Goal: Transaction & Acquisition: Book appointment/travel/reservation

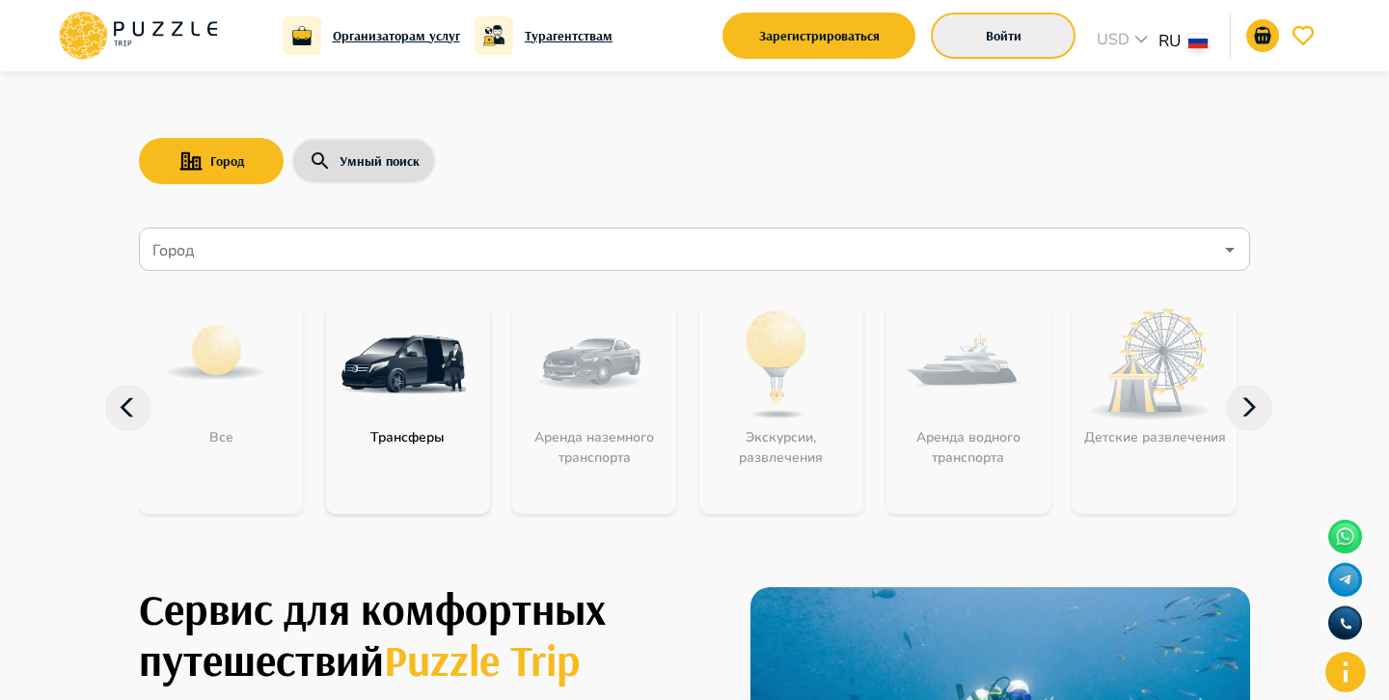
click at [972, 38] on button "Войти" at bounding box center [1003, 36] width 145 height 46
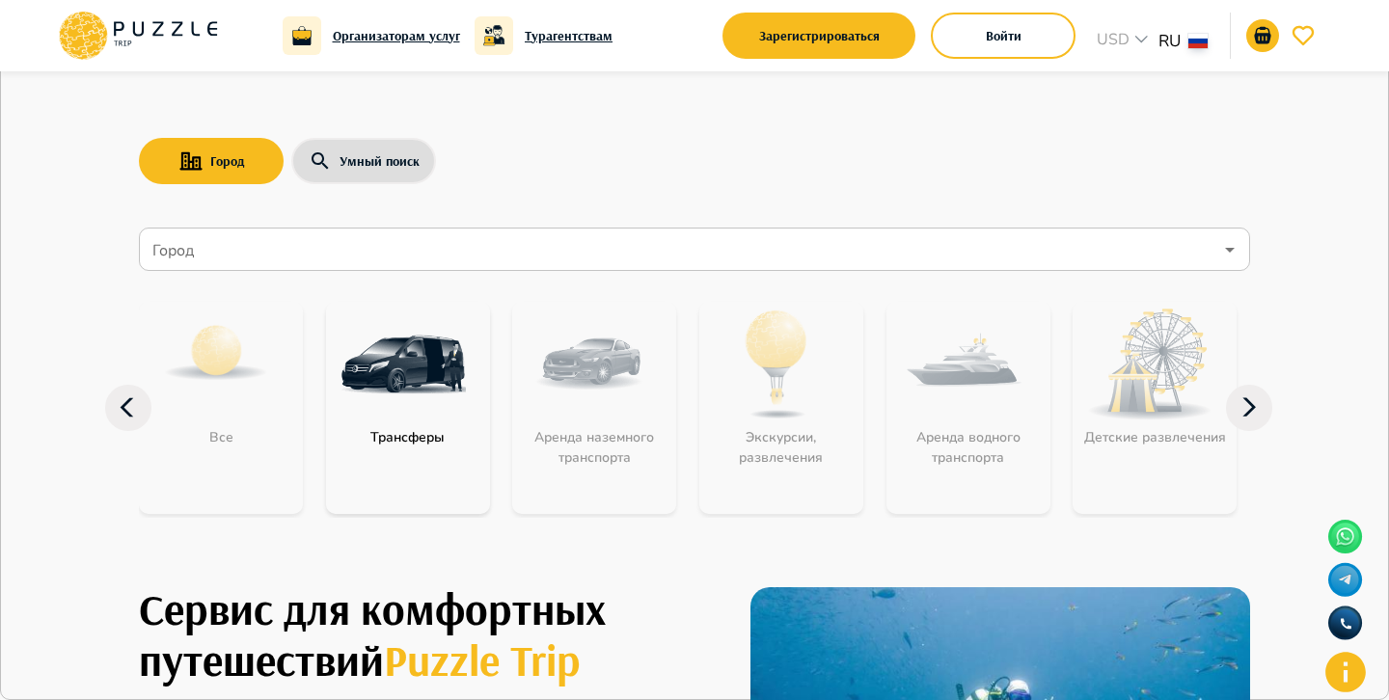
type input "**********"
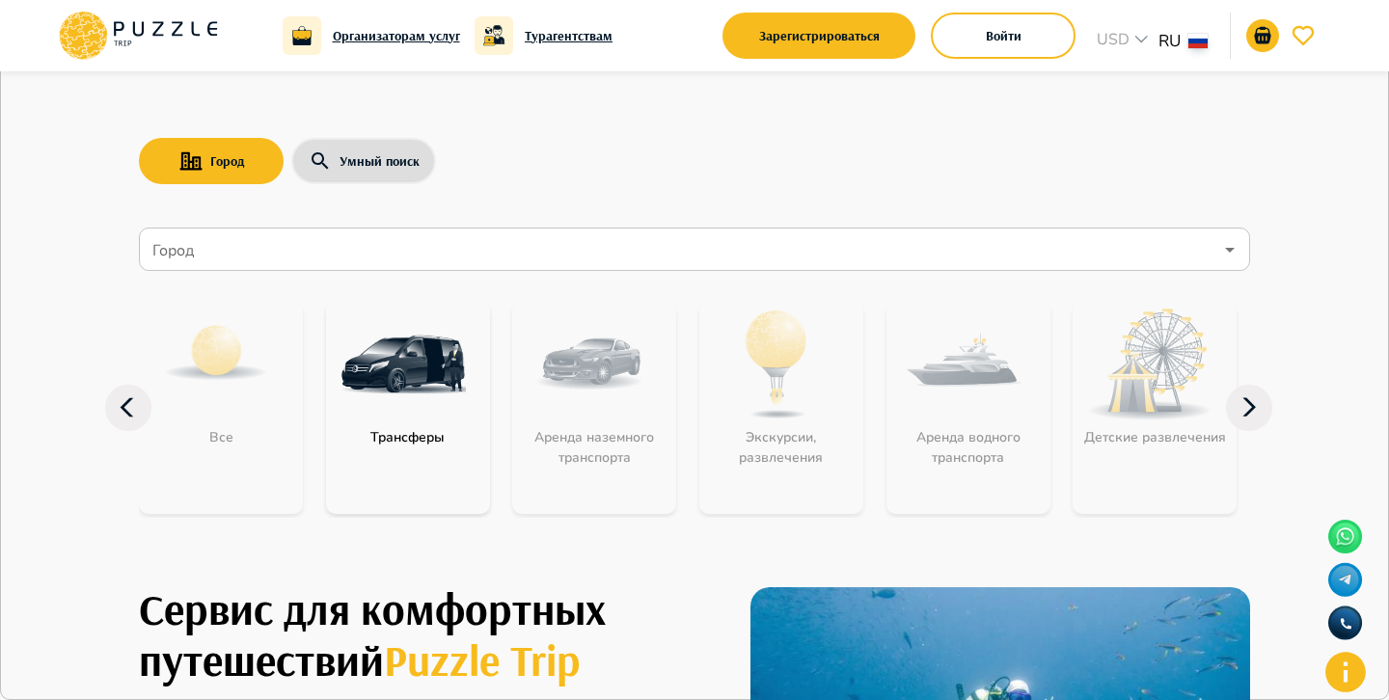
type input "******"
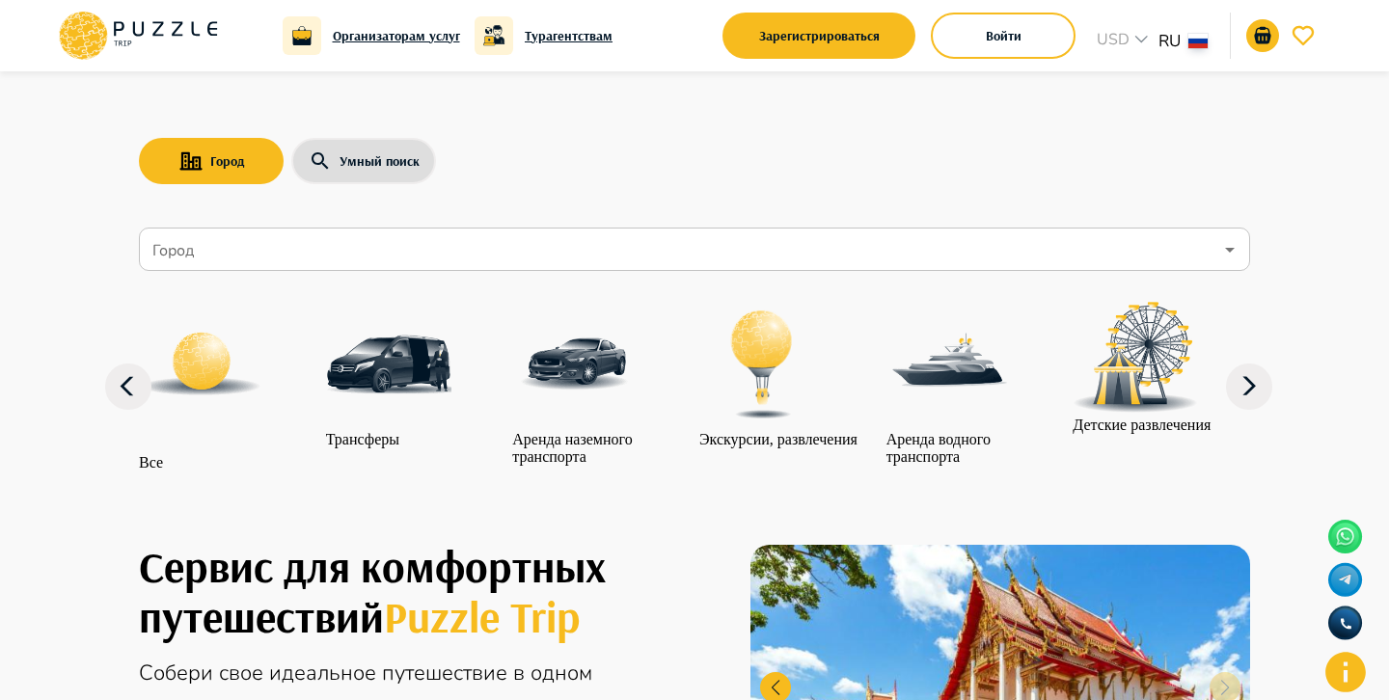
click at [1245, 410] on icon at bounding box center [1249, 387] width 46 height 46
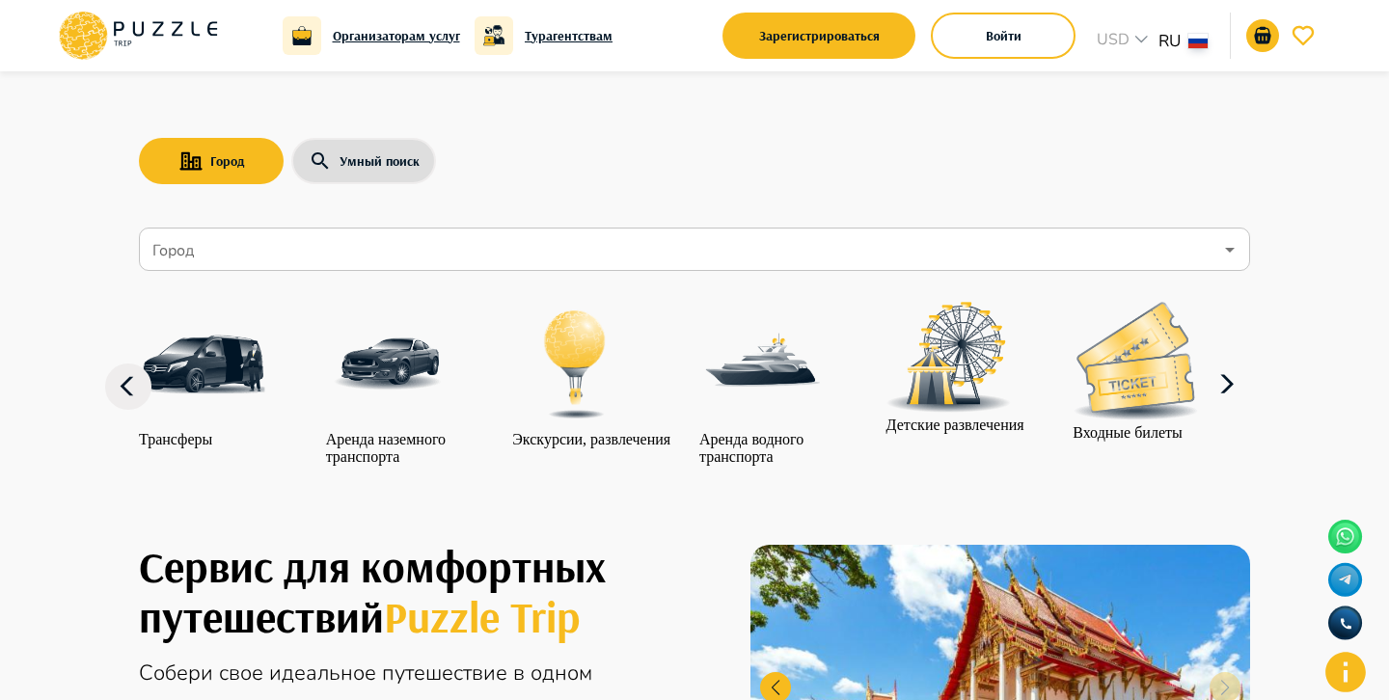
click at [1245, 408] on icon at bounding box center [1226, 385] width 46 height 46
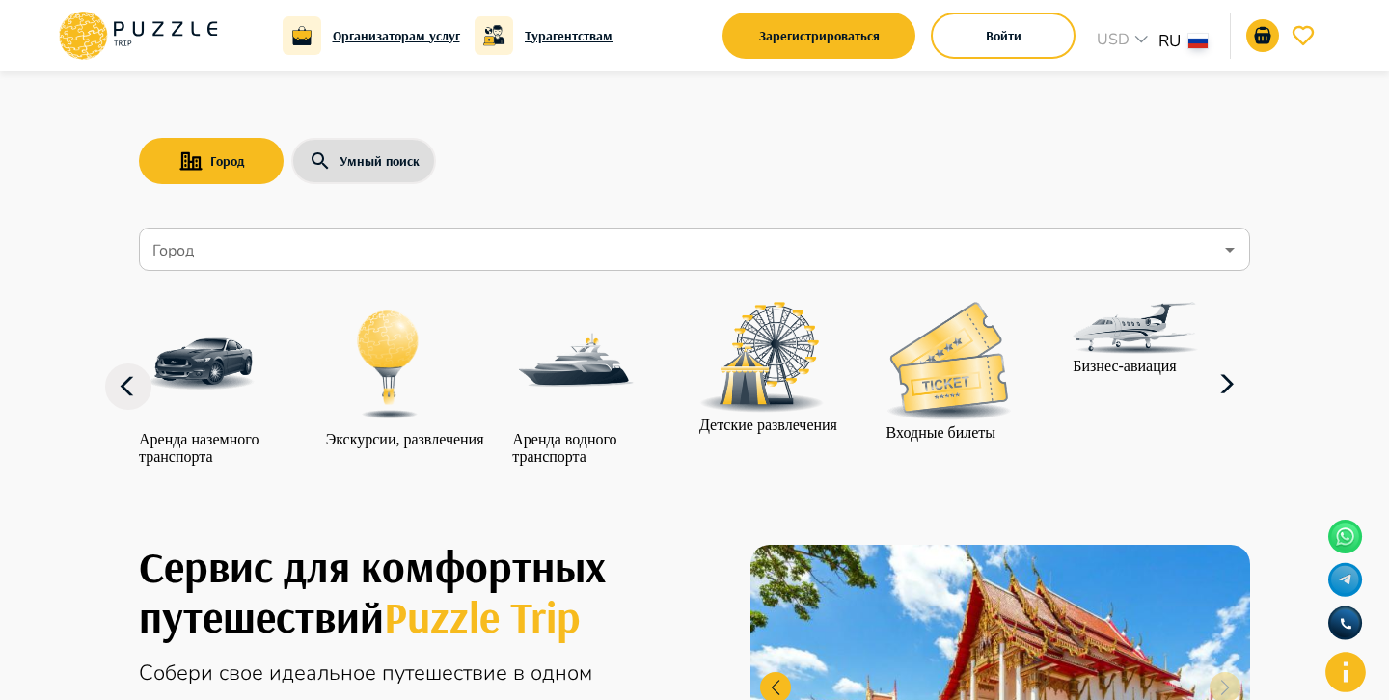
click at [1246, 408] on icon at bounding box center [1226, 385] width 46 height 46
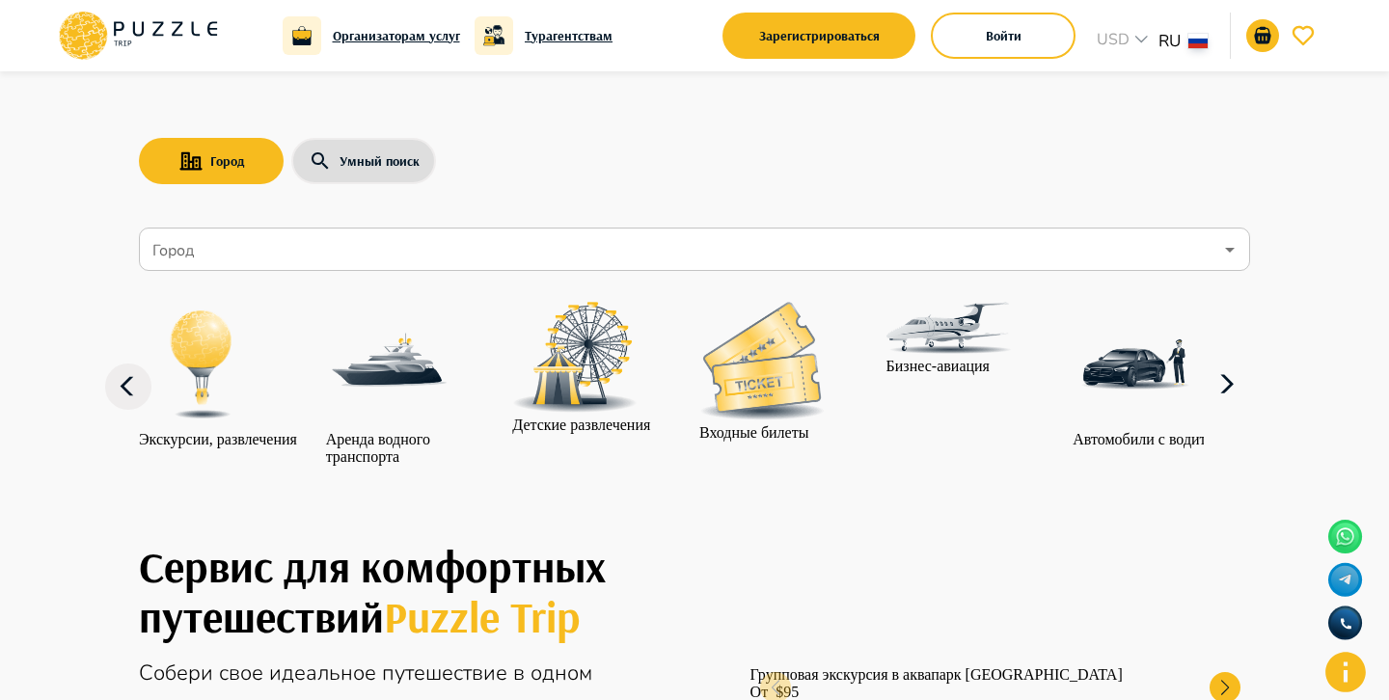
click at [1170, 403] on img at bounding box center [1134, 364] width 125 height 125
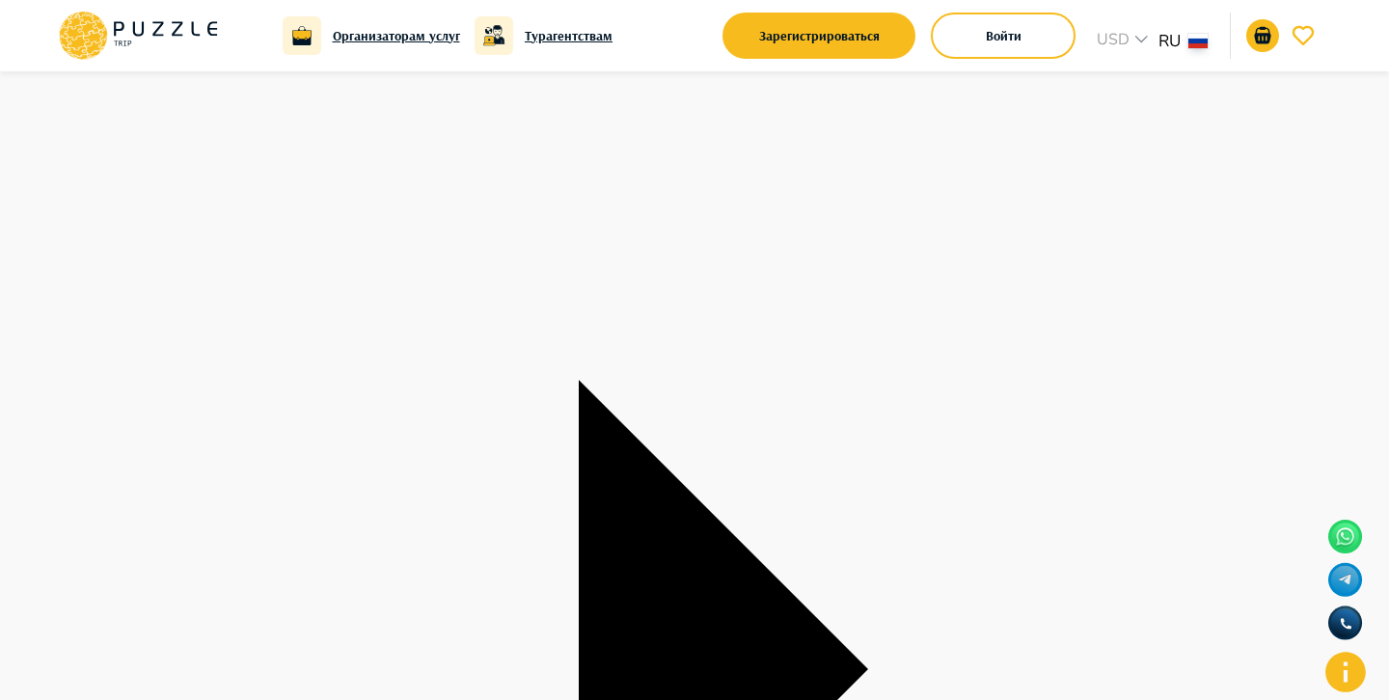
scroll to position [283, 0]
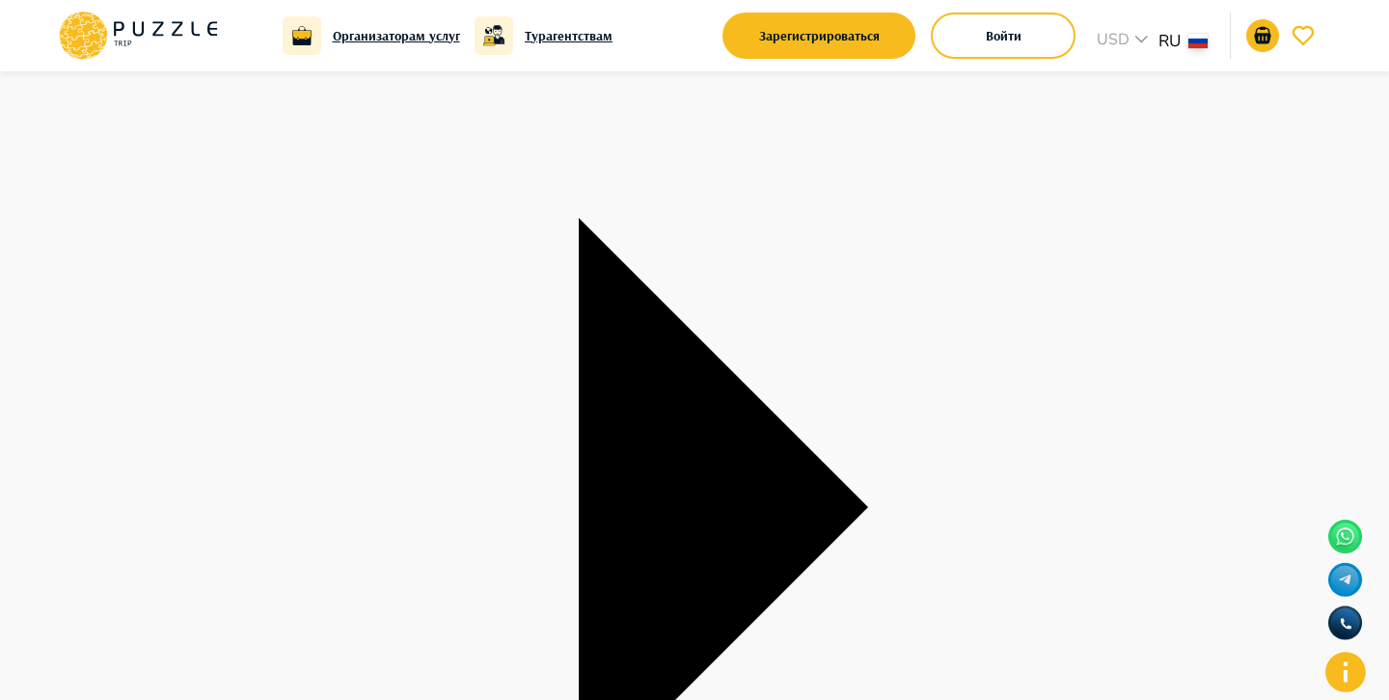
type textarea "*"
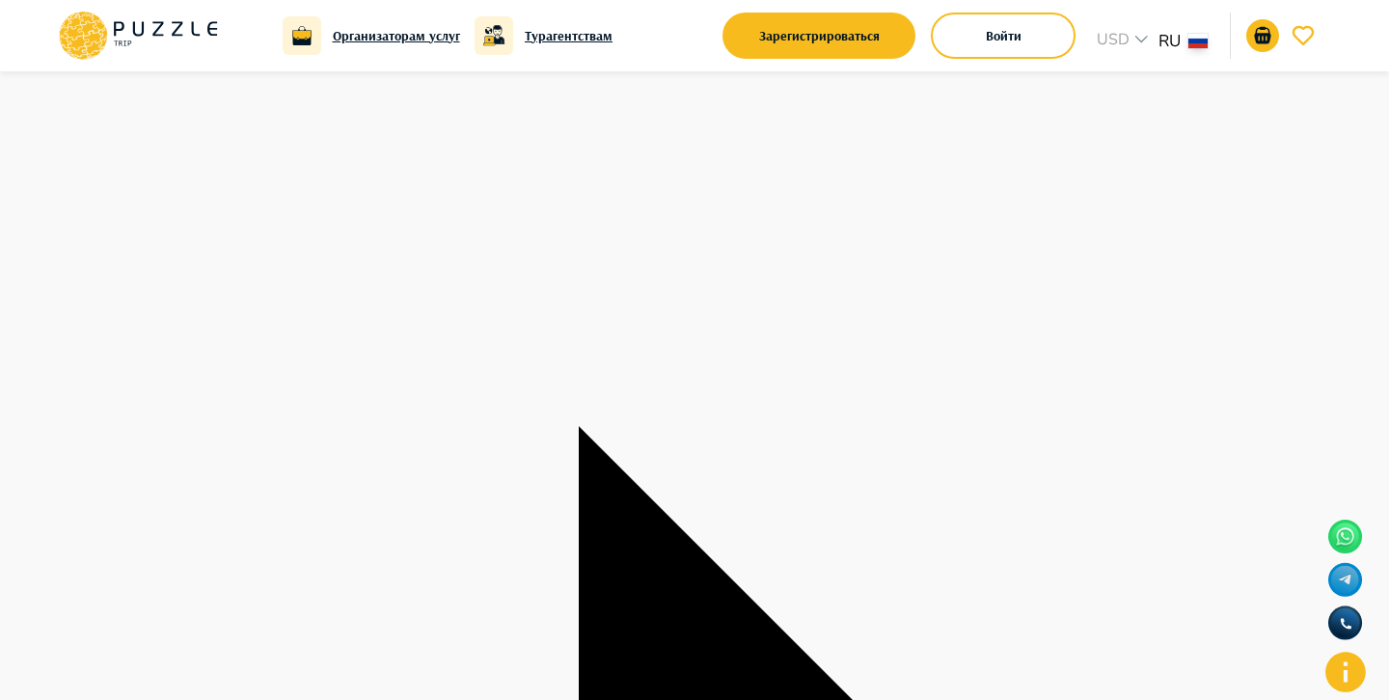
scroll to position [0, 0]
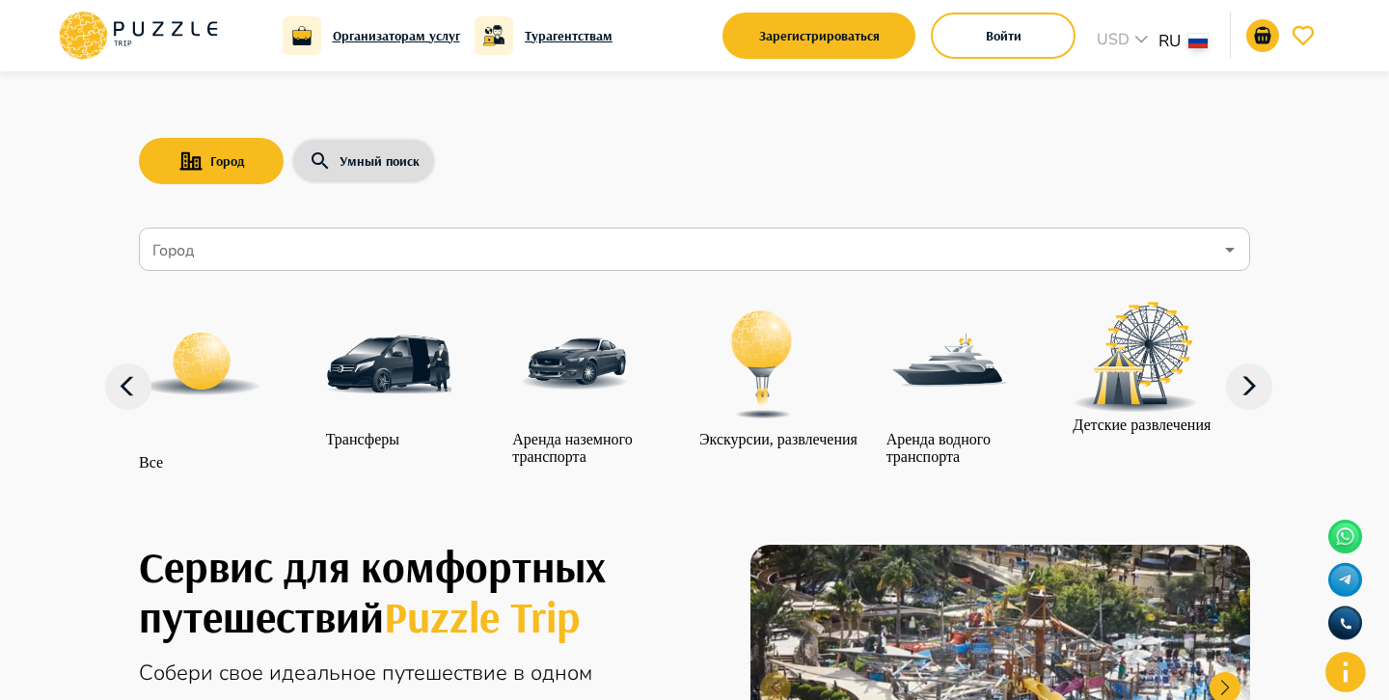
click at [391, 335] on img at bounding box center [388, 364] width 125 height 125
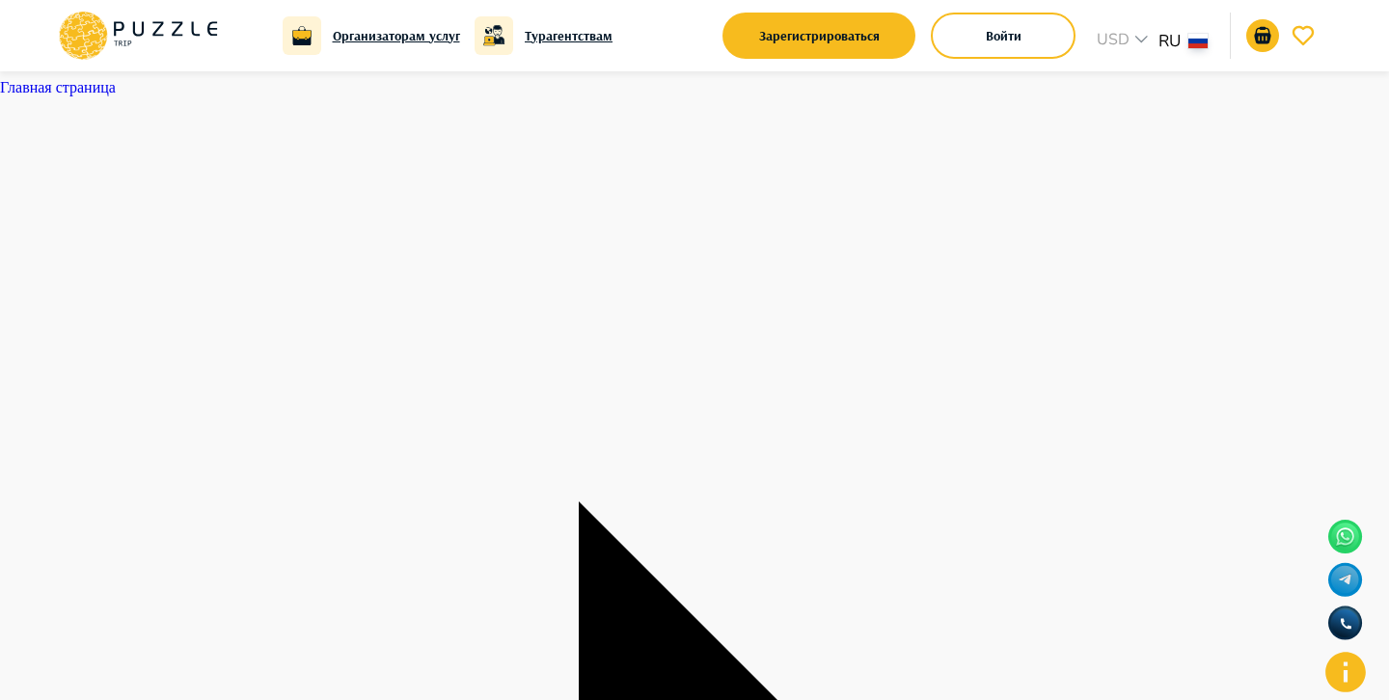
type textarea "*"
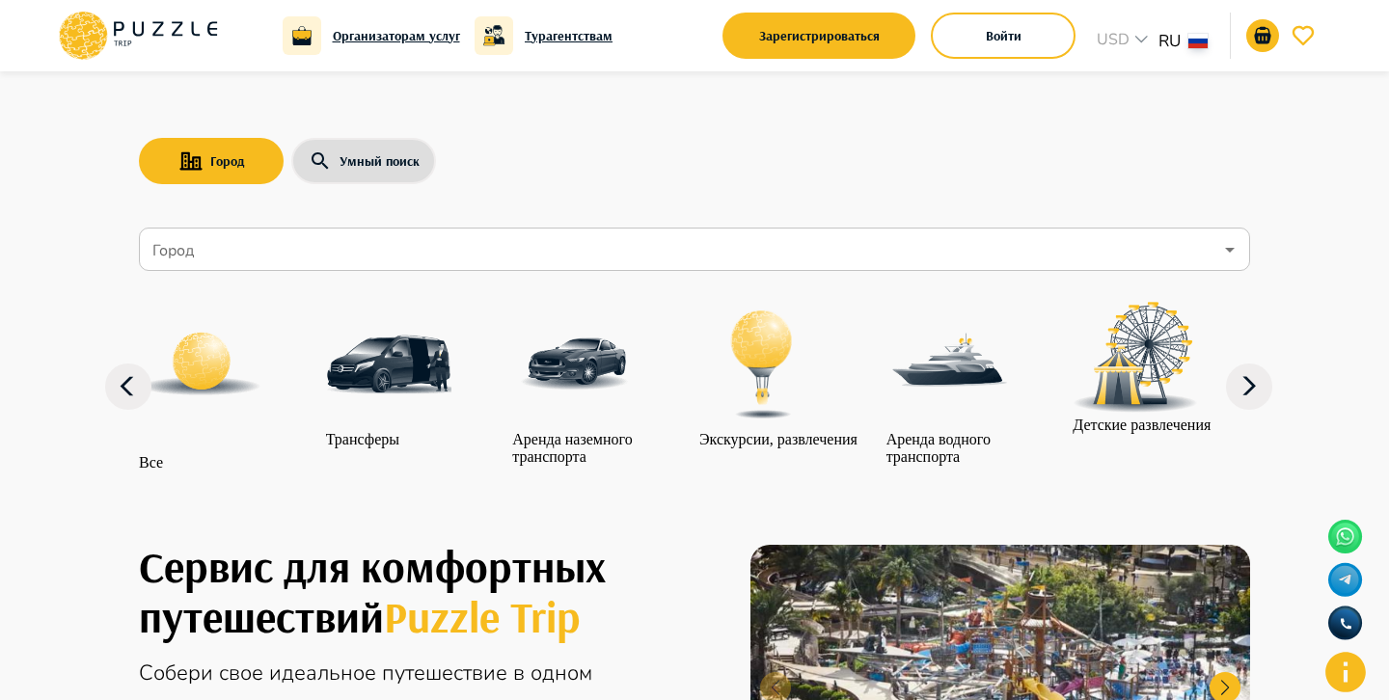
click at [1245, 407] on icon at bounding box center [1249, 387] width 46 height 46
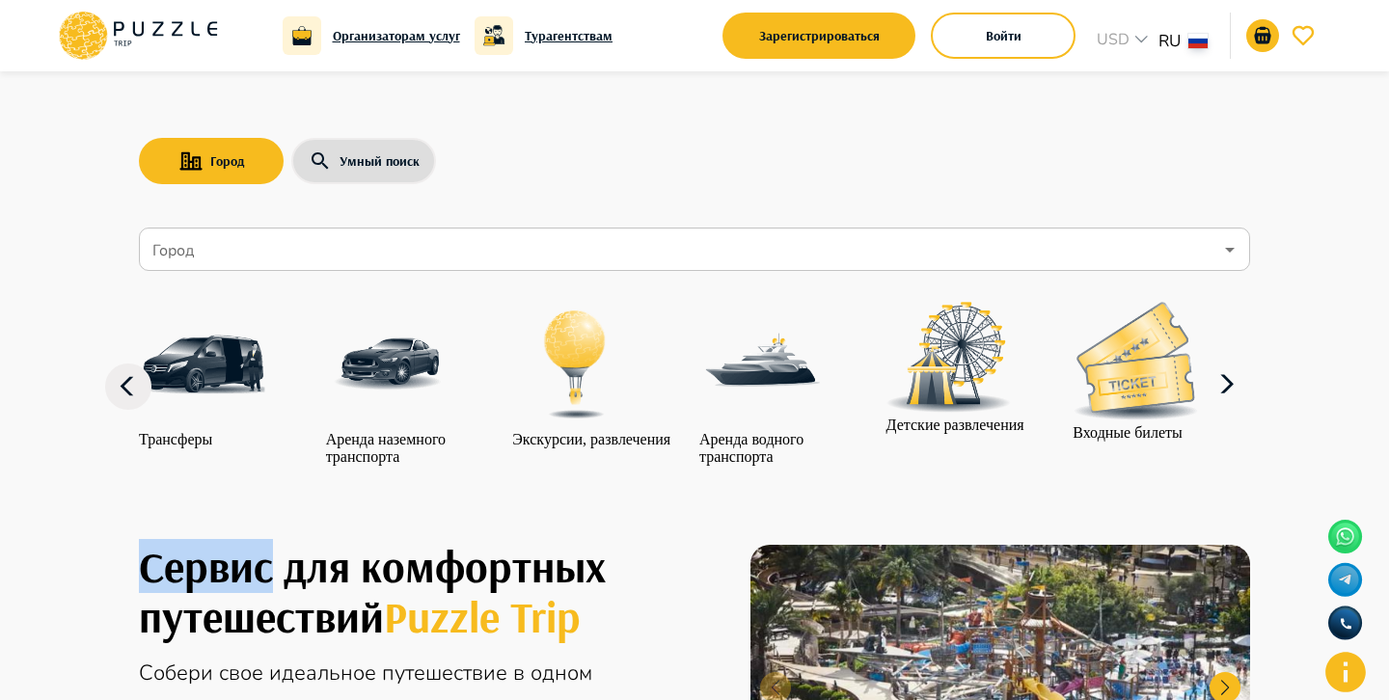
click at [1245, 408] on icon at bounding box center [1226, 385] width 46 height 46
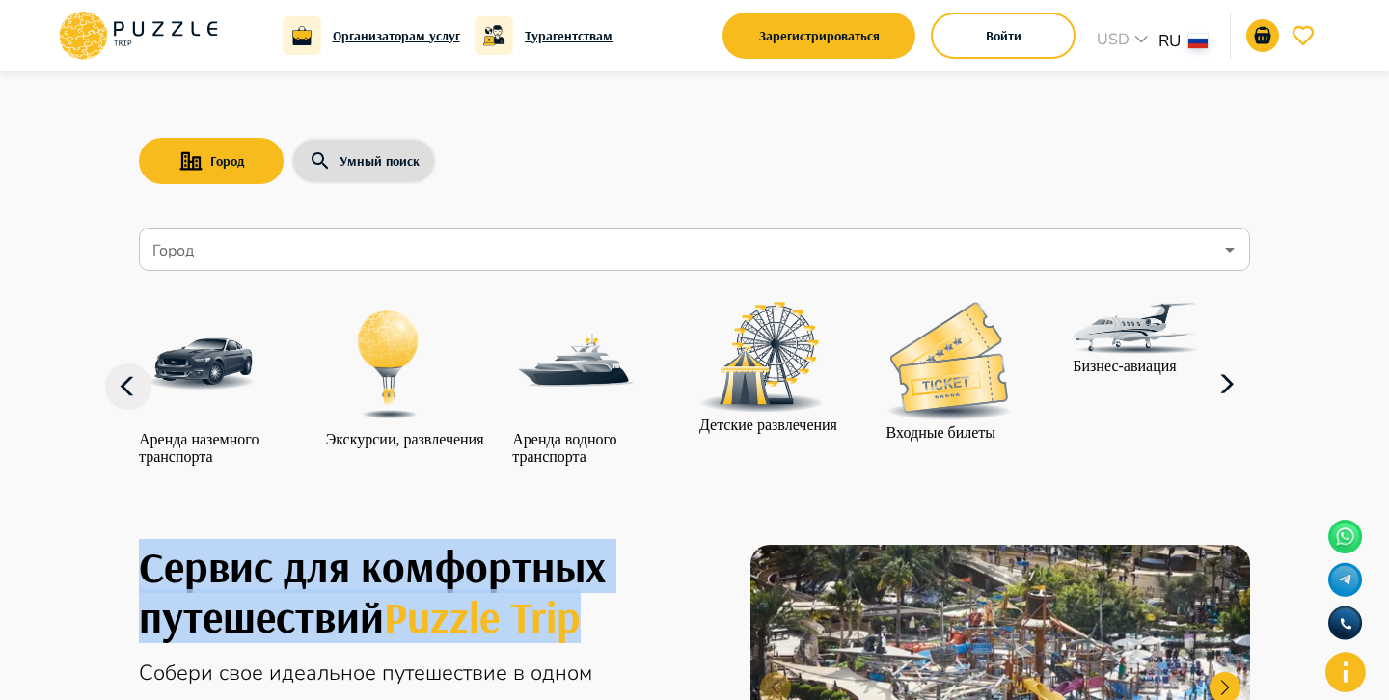
click at [1245, 408] on icon at bounding box center [1226, 385] width 46 height 46
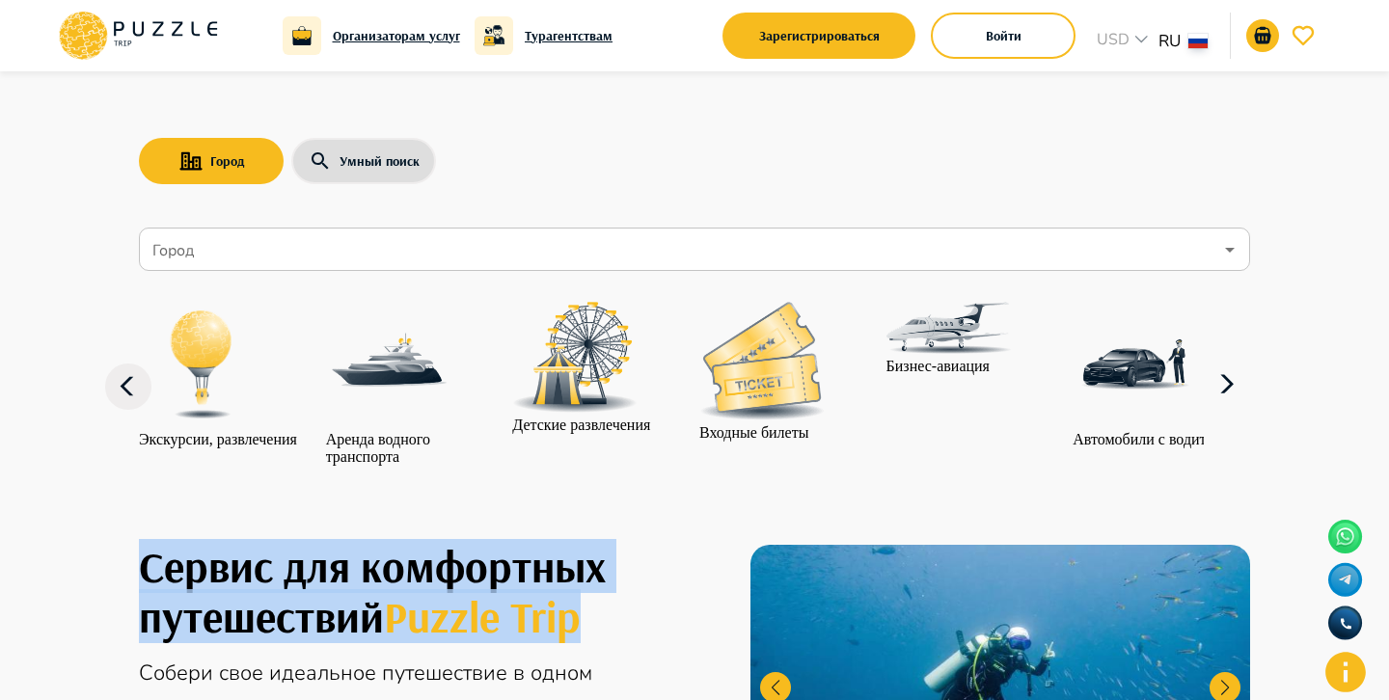
click at [1143, 383] on img at bounding box center [1134, 364] width 125 height 125
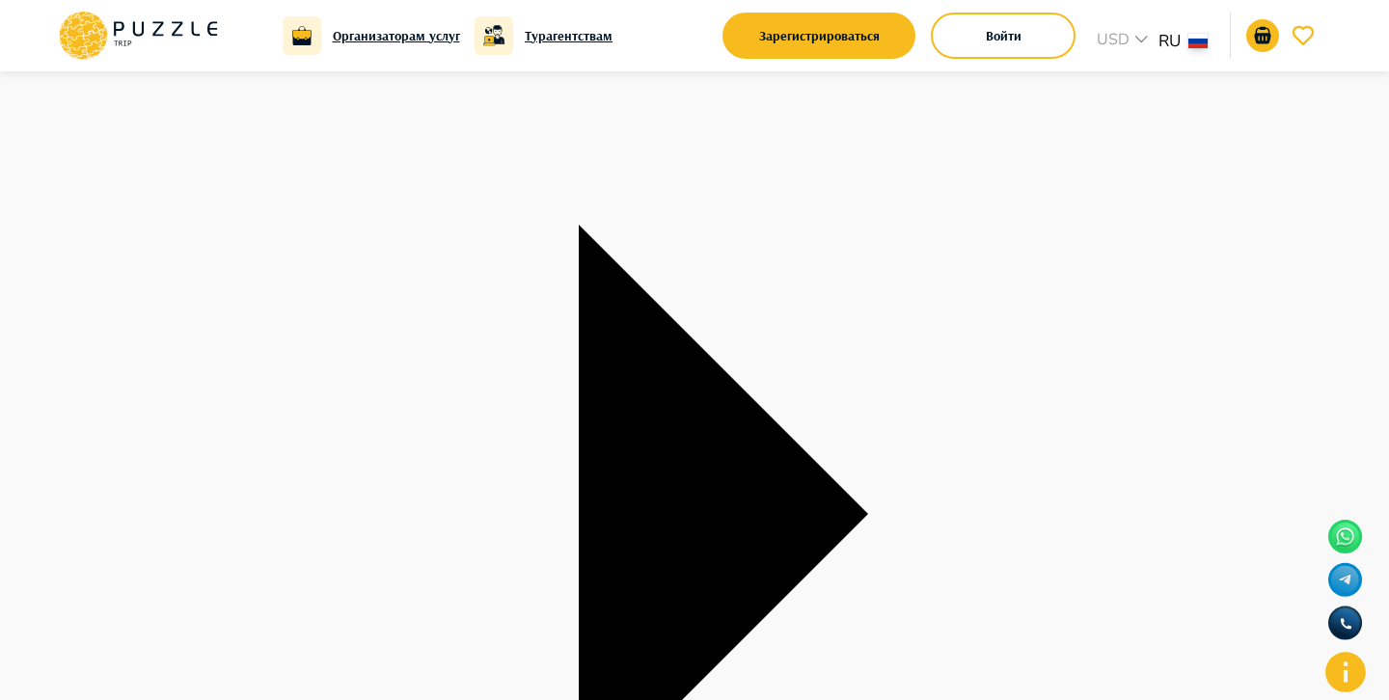
scroll to position [289, 0]
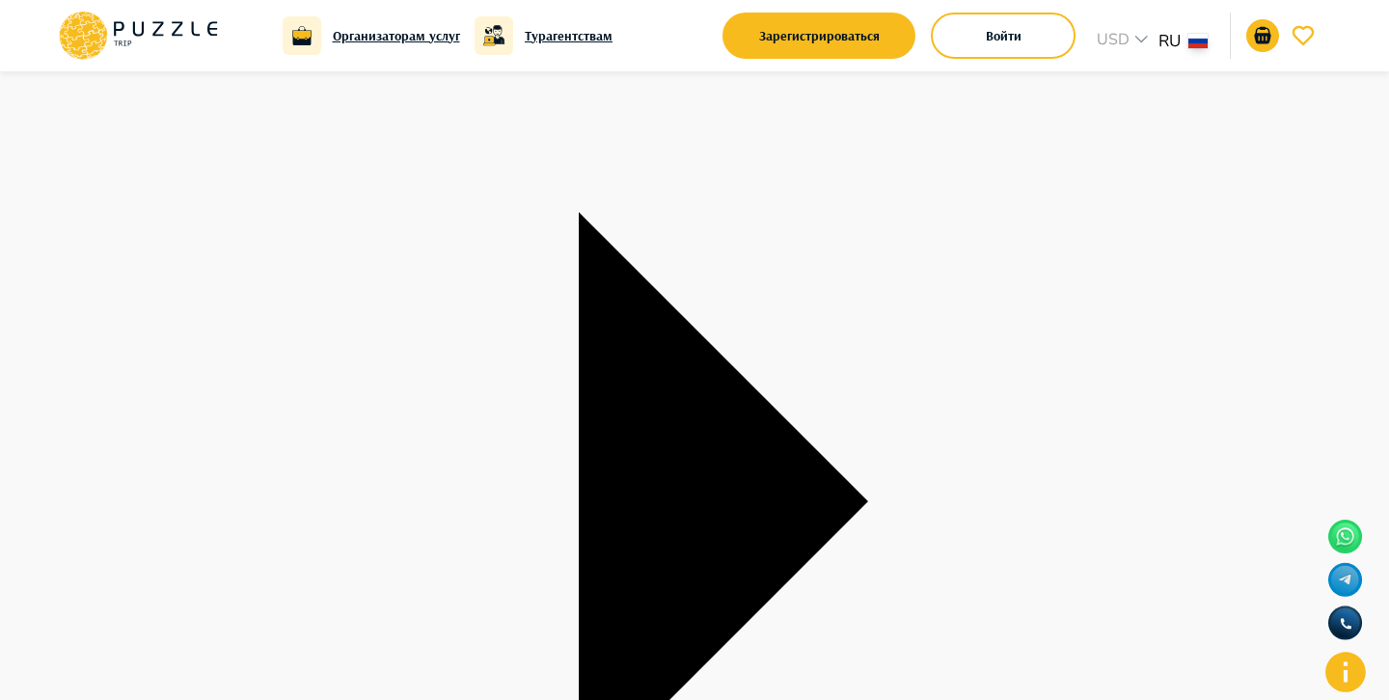
type textarea "*"
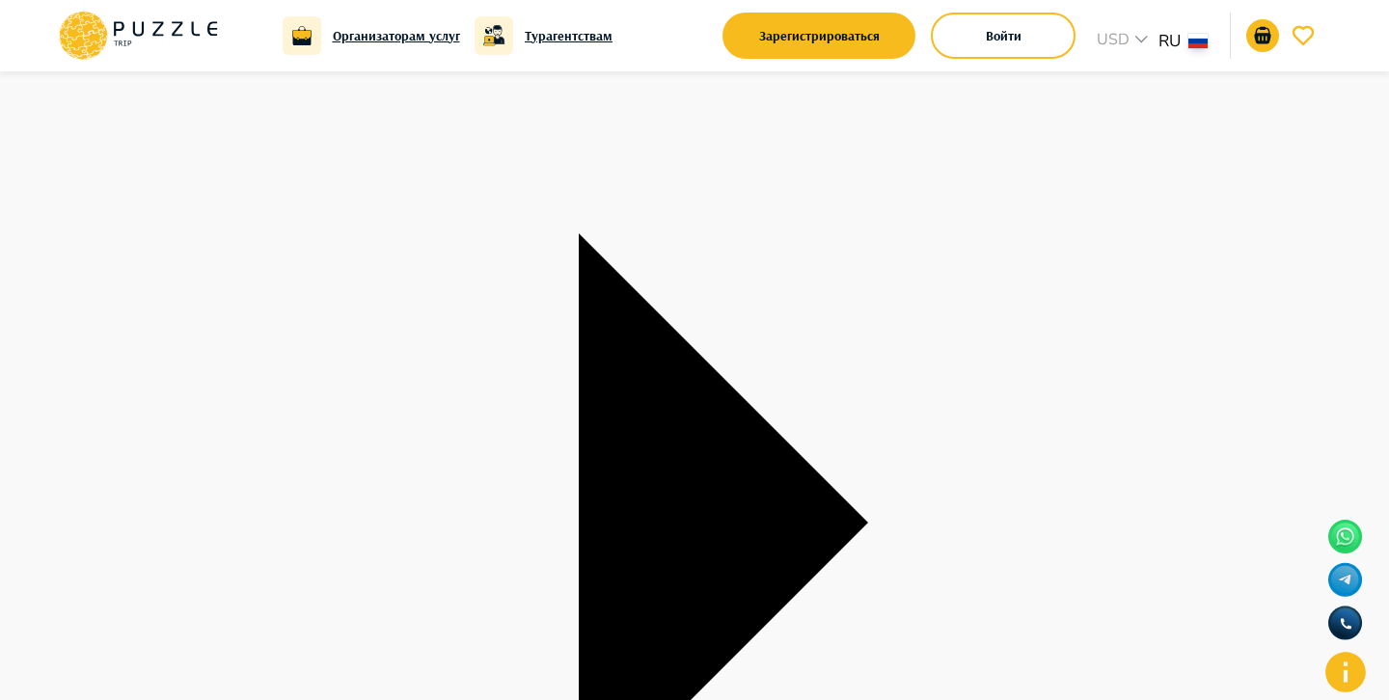
scroll to position [264, 0]
